Goal: Find specific page/section: Find specific page/section

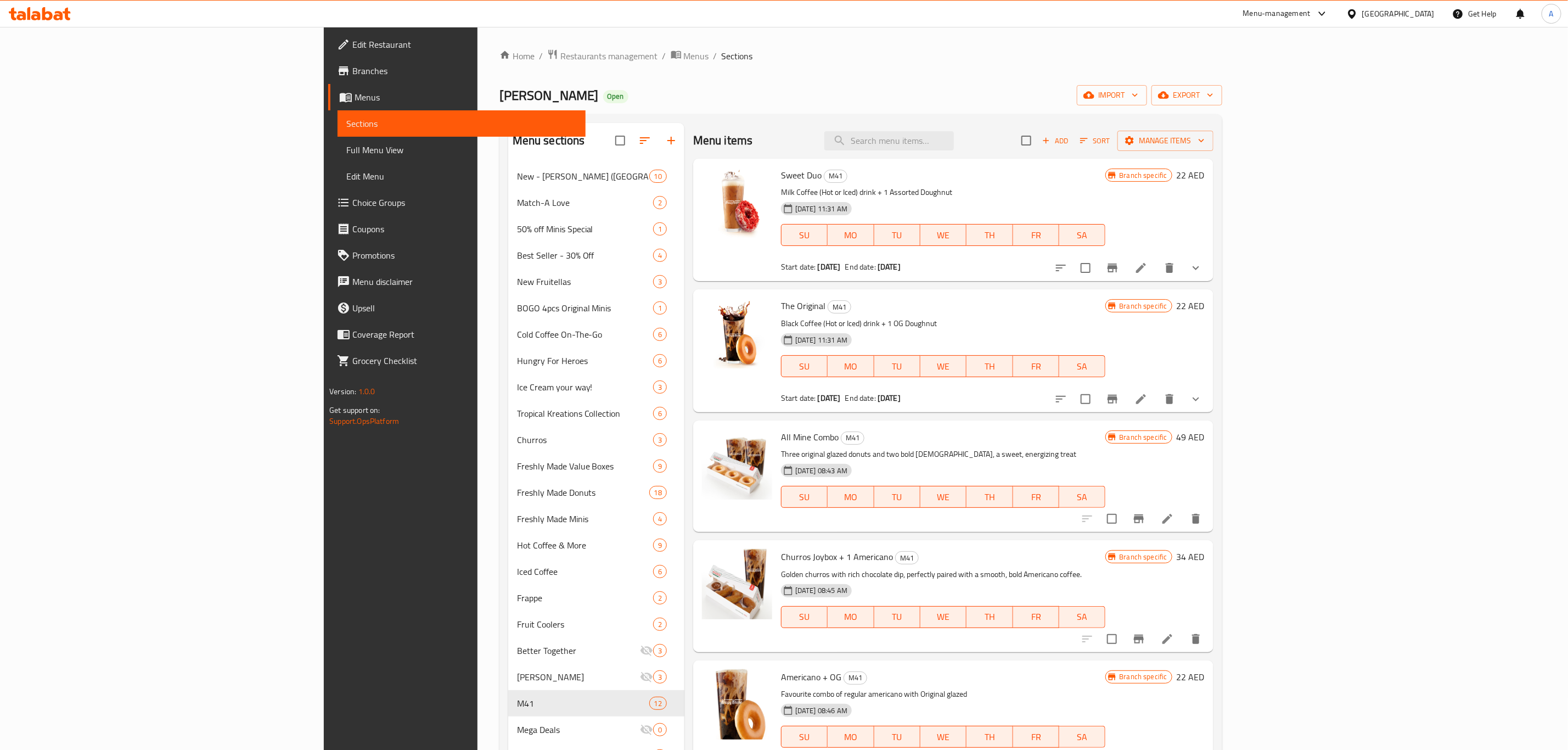
click at [352, 196] on span "Choice Groups" at bounding box center [464, 203] width 225 height 13
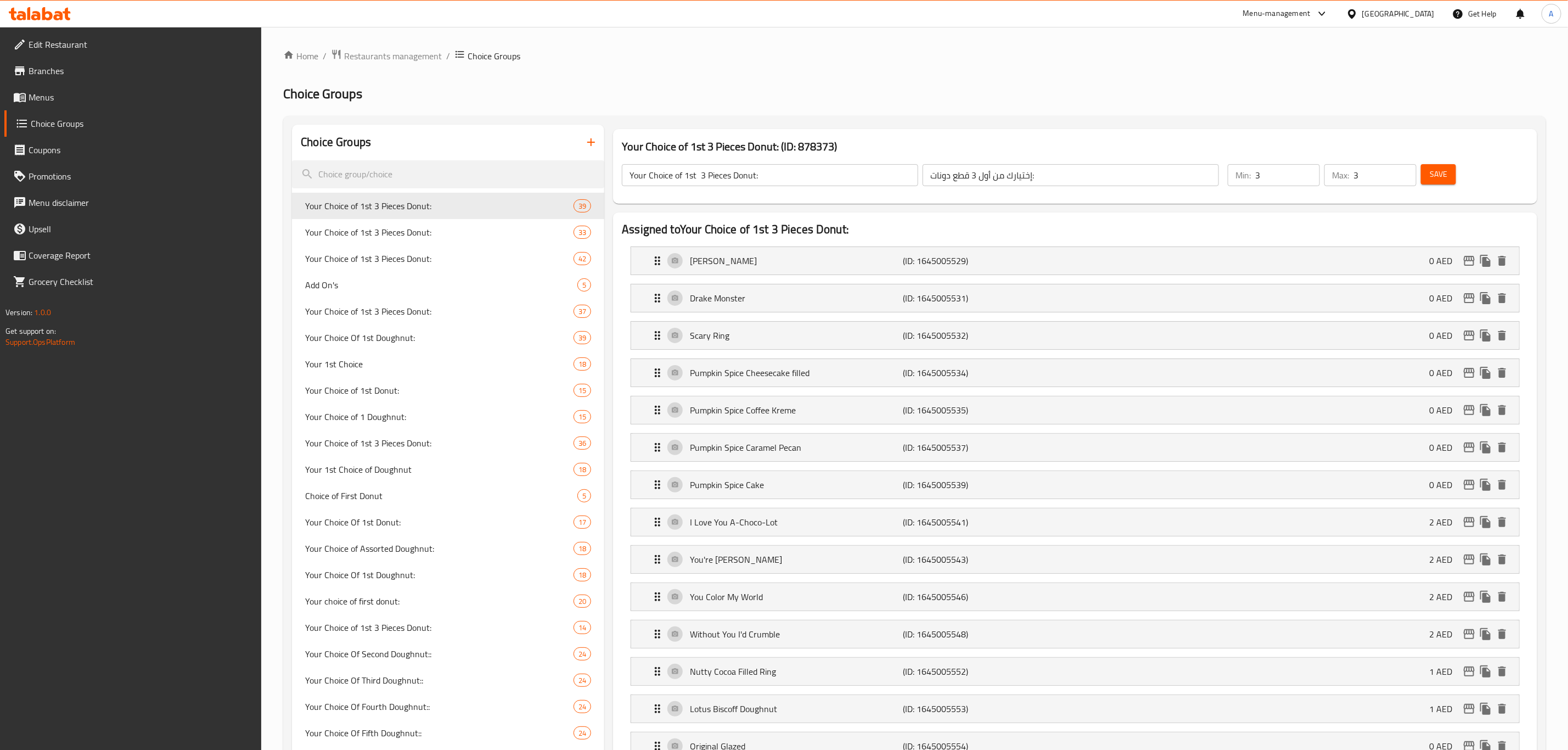
click at [1273, 13] on div "Menu-management" at bounding box center [1276, 14] width 68 height 13
click at [1191, 201] on div "Restaurant-Management" at bounding box center [1219, 198] width 86 height 12
